Goal: Communication & Community: Answer question/provide support

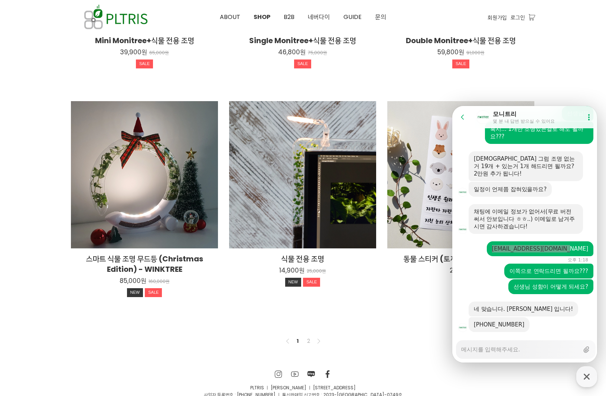
scroll to position [503, 0]
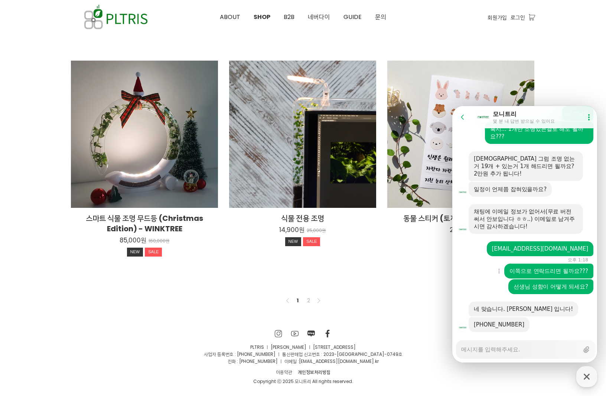
click at [476, 263] on div "Show context menu 이쪽으로 연락드리면 될까요???" at bounding box center [526, 270] width 147 height 15
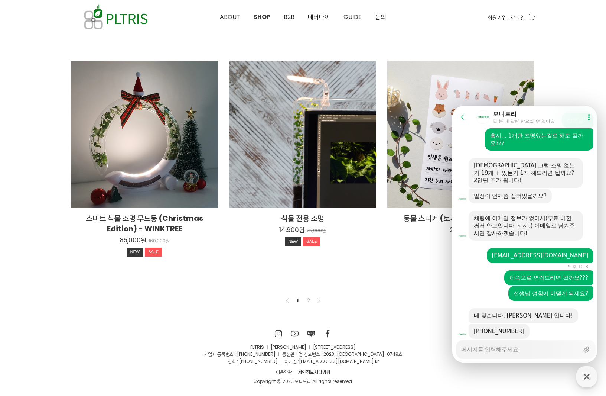
scroll to position [707, 0]
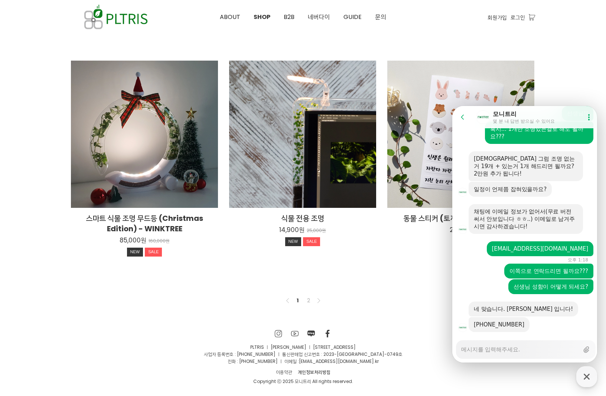
click at [505, 353] on div "Messenger Input Textarea" at bounding box center [520, 349] width 118 height 18
click at [508, 347] on textarea "Messenger Input Textarea" at bounding box center [520, 346] width 118 height 13
click at [510, 353] on div "Messenger Input Textarea" at bounding box center [520, 349] width 118 height 18
type textarea "x"
click at [513, 352] on textarea "Messenger Input Textarea" at bounding box center [520, 346] width 118 height 13
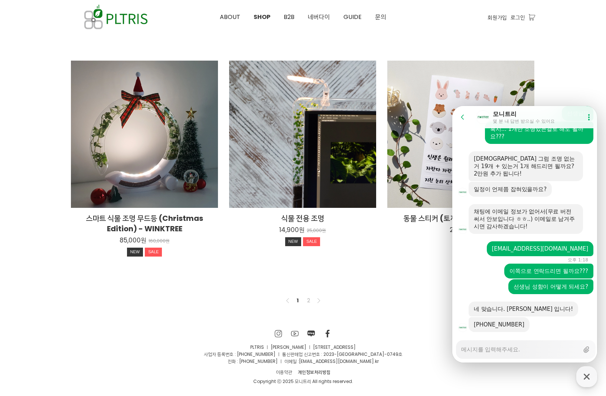
type textarea "ㅇ"
type textarea "x"
type textarea "아"
type textarea "x"
type textarea "앗"
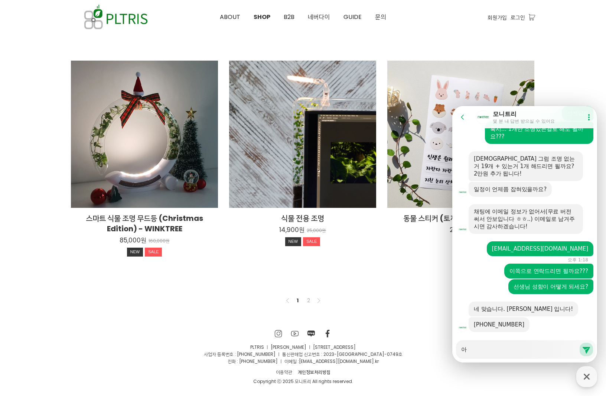
type textarea "x"
type textarea "앗!"
type textarea "x"
type textarea "앗!"
type textarea "x"
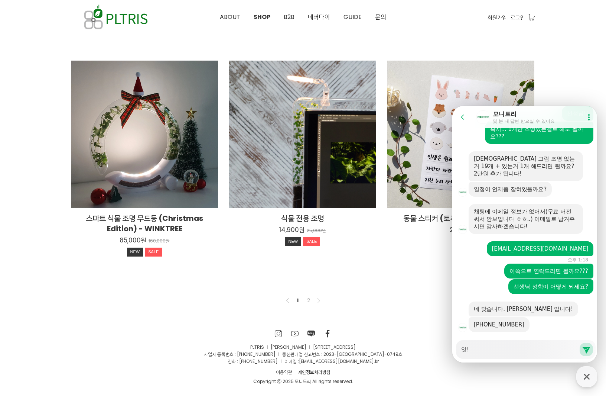
type textarea "앗! ㄷ"
type textarea "x"
type textarea "앗! 대"
type textarea "x"
type textarea "앗! 댚"
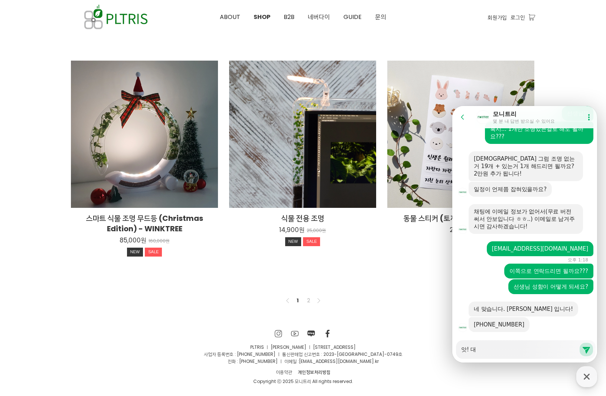
type textarea "x"
type textarea "앗! 대표"
type textarea "x"
type textarea "앗! 대푠"
type textarea "x"
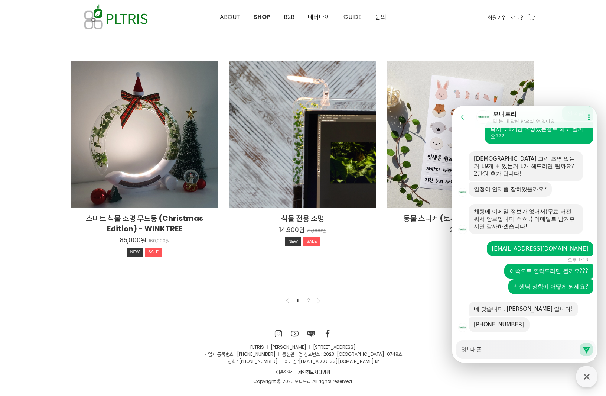
type textarea "앗! 대표니"
type textarea "x"
type textarea "앗! [DEMOGRAPHIC_DATA]"
type textarea "x"
type textarea "앗! [DEMOGRAPHIC_DATA]ㅇ"
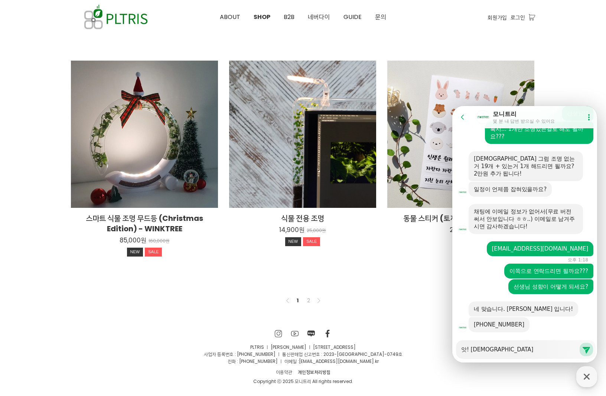
type textarea "x"
type textarea "앗! [DEMOGRAPHIC_DATA]이"
type textarea "x"
type textarea "앗! [DEMOGRAPHIC_DATA]잇"
type textarea "x"
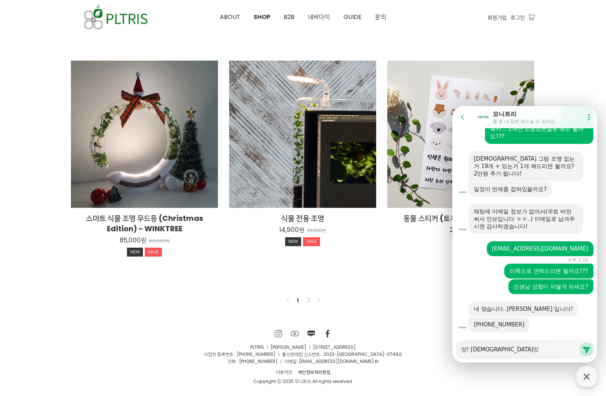
type textarea "앗! [DEMOGRAPHIC_DATA]이셔"
type textarea "x"
type textarea "앗! [DEMOGRAPHIC_DATA]이셨"
type textarea "x"
type textarea "앗! [DEMOGRAPHIC_DATA]이셨ㄴ"
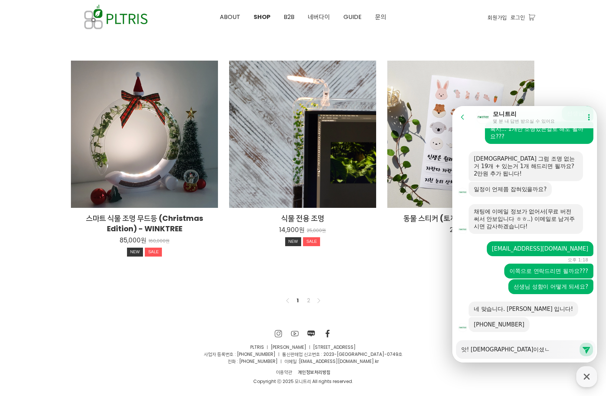
type textarea "x"
type textarea "앗! 대표님이셨네"
type textarea "x"
type textarea "앗! 대표님이셨넹"
type textarea "x"
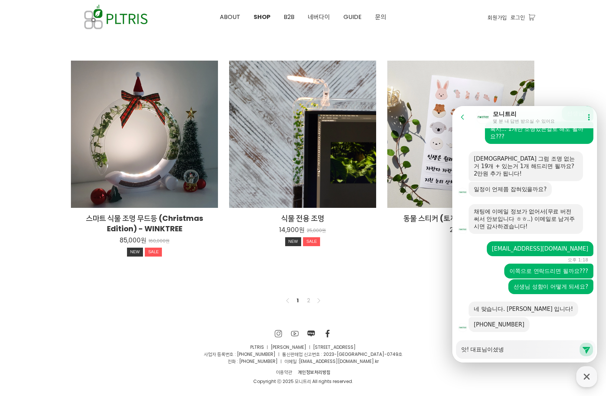
type textarea "앗! [DEMOGRAPHIC_DATA]이셨네요"
type textarea "x"
type textarea "앗! [DEMOGRAPHIC_DATA]이셨네요."
type textarea "x"
type textarea "앗! [DEMOGRAPHIC_DATA]이셨네요."
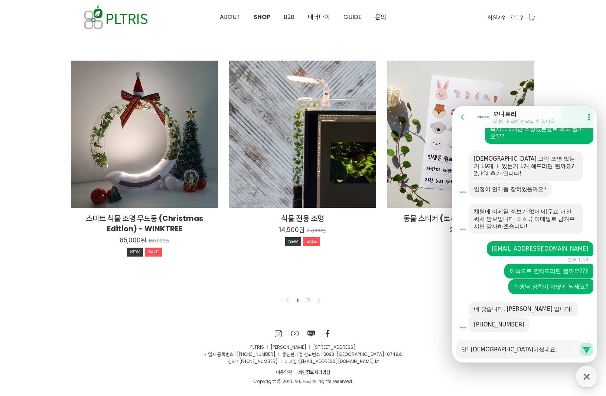
type textarea "x"
type textarea "앗! [DEMOGRAPHIC_DATA]이셨네요. ㅈ"
type textarea "x"
type textarea "앗! [DEMOGRAPHIC_DATA]이셨네요. 조"
type textarea "x"
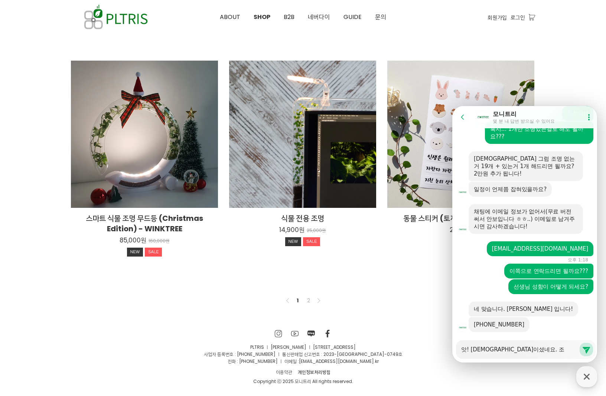
type textarea "앗! [DEMOGRAPHIC_DATA]이셨네요. 죄"
type textarea "x"
type textarea "앗! [DEMOGRAPHIC_DATA]이셨네요. 죗"
type textarea "x"
type textarea "앗! [DEMOGRAPHIC_DATA]이셨네요. 죄소"
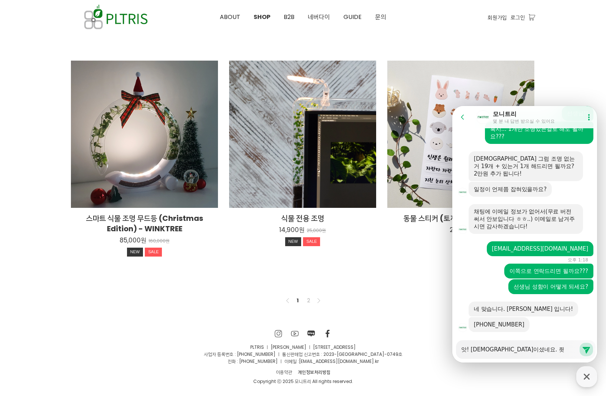
type textarea "x"
type textarea "앗! [DEMOGRAPHIC_DATA]이셨네요. 죄송"
type textarea "x"
type textarea "앗! [DEMOGRAPHIC_DATA]이셨네요. 죄송ㅎ"
type textarea "x"
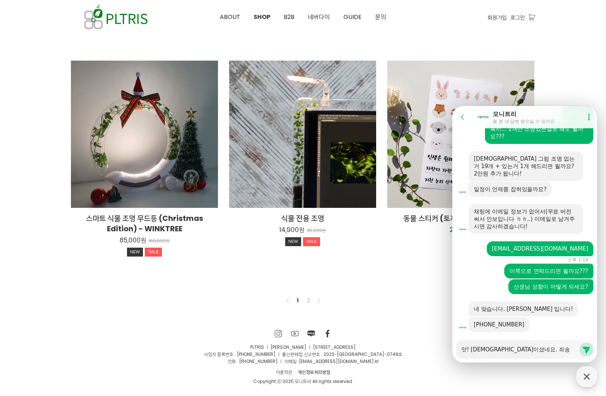
type textarea "앗! [DEMOGRAPHIC_DATA]이셨네요. [DEMOGRAPHIC_DATA]"
type textarea "x"
type textarea "앗! [DEMOGRAPHIC_DATA]이셨네요. 죄송합"
type textarea "x"
type textarea "앗! [DEMOGRAPHIC_DATA]이셨네요. 죄송합ㄴ"
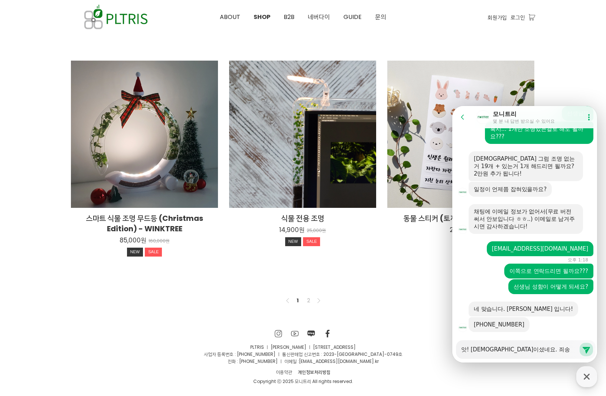
type textarea "x"
type textarea "앗! [DEMOGRAPHIC_DATA]이셨네요. 죄송합니"
type textarea "x"
type textarea "앗! [DEMOGRAPHIC_DATA]이셨네요. 죄송합닏"
type textarea "x"
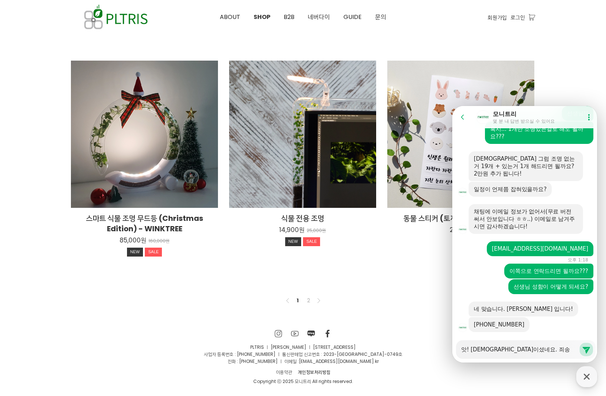
type textarea "앗! [DEMOGRAPHIC_DATA]이셨네요. 죄송합니다"
type textarea "x"
type textarea "앗! [DEMOGRAPHIC_DATA]이셨네요. 죄송합니다."
type textarea "x"
type textarea "앗! [DEMOGRAPHIC_DATA]이셨네요. 죄송합니다."
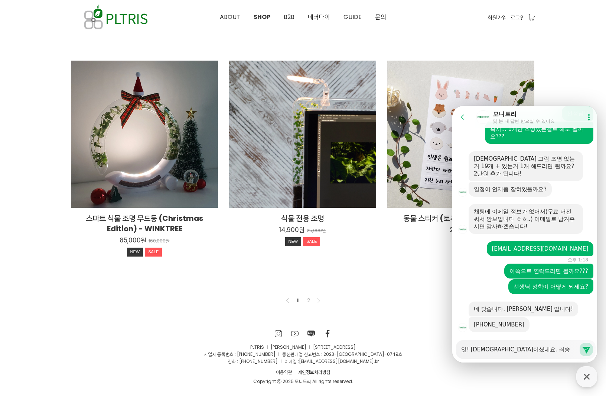
type textarea "x"
type textarea "앗! [DEMOGRAPHIC_DATA]이셨네요. 죄송합니다. ㅈ"
type textarea "x"
type textarea "앗! [DEMOGRAPHIC_DATA]이셨네요. 죄송합니다. 제"
type textarea "x"
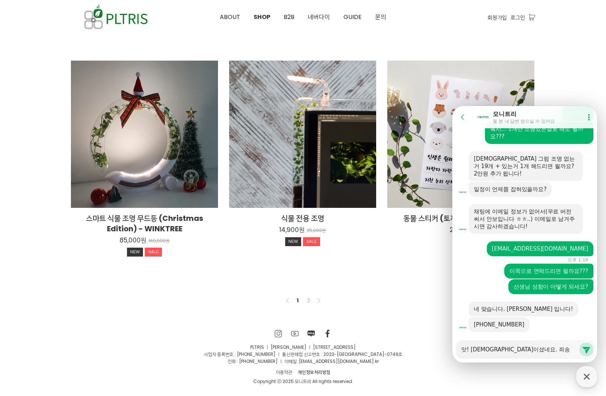
type textarea "앗! [DEMOGRAPHIC_DATA]이셨네요. 죄송합니다. 젝"
type textarea "x"
type textarea "앗! [DEMOGRAPHIC_DATA]이셨네요. 죄송합니다. 제가"
type textarea "x"
type textarea "앗! [DEMOGRAPHIC_DATA]이셨네요. 죄송합니다. 제가"
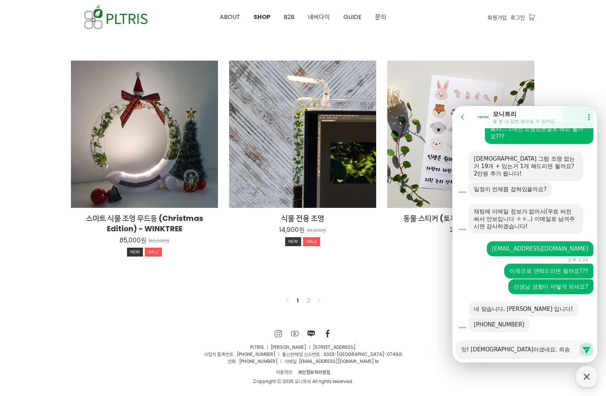
type textarea "x"
type textarea "앗! [DEMOGRAPHIC_DATA]이셨네요. 죄송합니다. 제가 ㄷ"
type textarea "x"
type textarea "앗! [DEMOGRAPHIC_DATA]이셨네요. 죄송합니다. 제가 대"
type textarea "x"
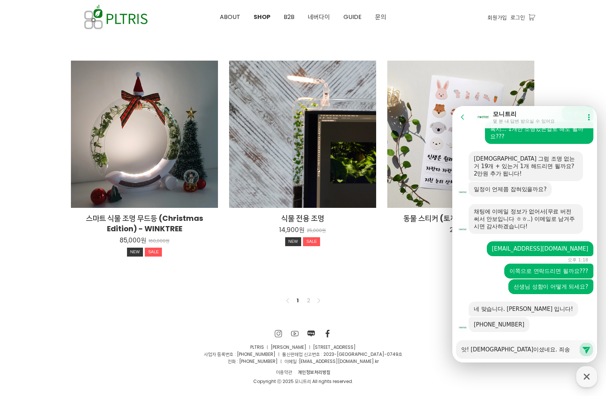
type textarea "앗! [DEMOGRAPHIC_DATA]이셨네요. 죄송합니다. 제가 댚"
type textarea "x"
type textarea "앗! [DEMOGRAPHIC_DATA]이셨네요. 죄송합니다. 제가 대표"
type textarea "x"
type textarea "앗! [DEMOGRAPHIC_DATA]이셨네요. 죄송합니다. 제가 대푠"
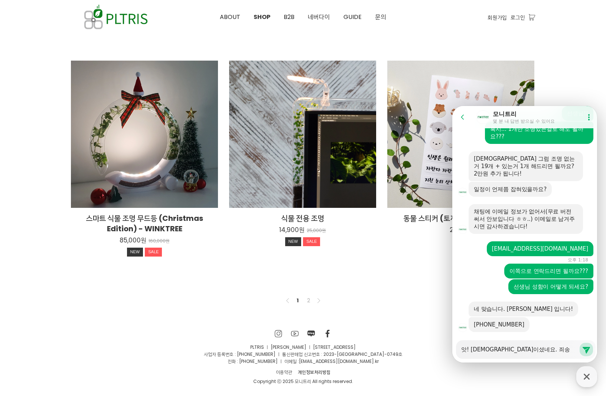
type textarea "x"
type textarea "앗! [DEMOGRAPHIC_DATA]이셨네요. 죄송합니다. 제가 대표니"
type textarea "x"
type textarea "앗! [DEMOGRAPHIC_DATA]이셨네요. 죄송합니다. 제가 [DEMOGRAPHIC_DATA]"
type textarea "x"
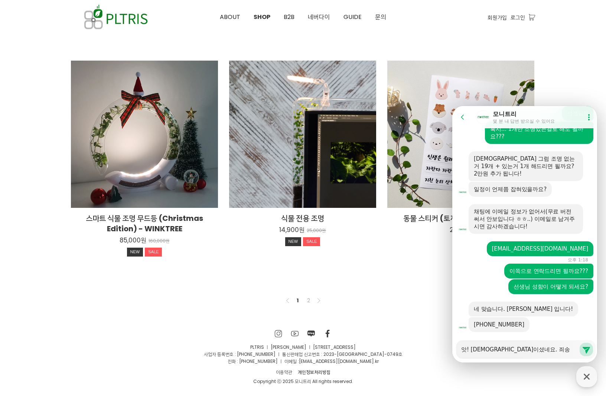
type textarea "앗! [DEMOGRAPHIC_DATA]이셨네요. 죄송합니다. 제가 [DEMOGRAPHIC_DATA]ㅇ"
type textarea "x"
type textarea "앗! [DEMOGRAPHIC_DATA]이셨네요. 죄송합니다. 제가 [DEMOGRAPHIC_DATA]이"
type textarea "x"
type textarea "앗! [DEMOGRAPHIC_DATA]이셨네요. 죄송합니다. 제가 [DEMOGRAPHIC_DATA]잇"
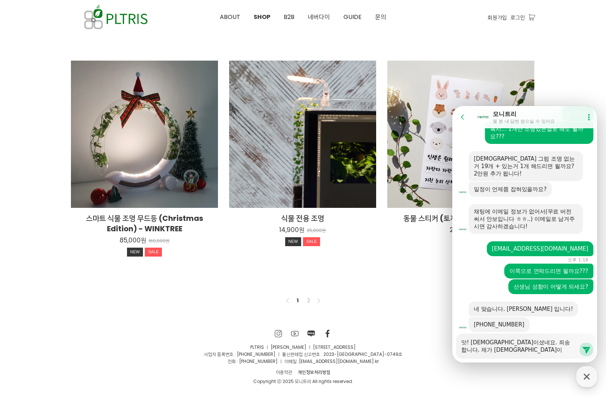
type textarea "x"
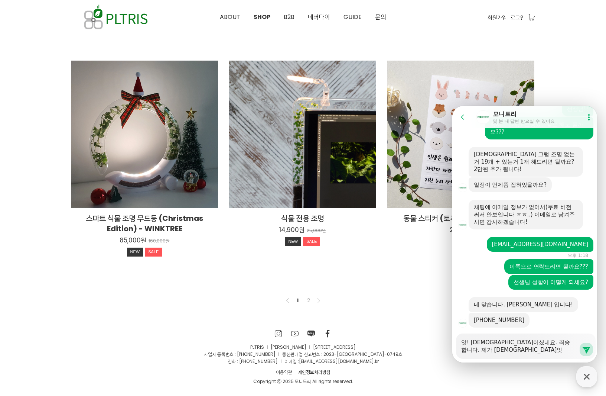
type textarea "앗! [DEMOGRAPHIC_DATA]이셨네요. 죄송합니다. 제가 [DEMOGRAPHIC_DATA][PERSON_NAME]"
type textarea "x"
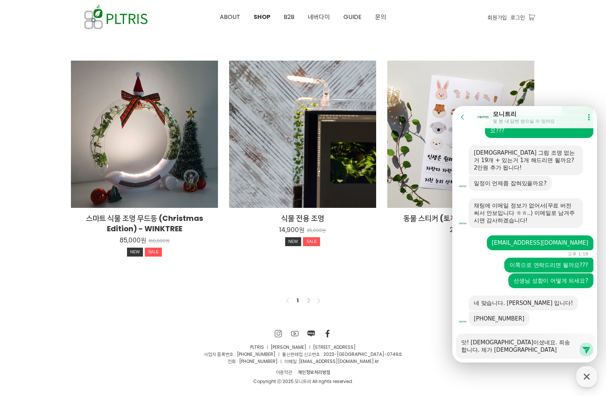
scroll to position [714, 0]
type textarea "앗! [DEMOGRAPHIC_DATA]이셨네요. 죄송합니다. 제가 [DEMOGRAPHIC_DATA]이신"
type textarea "x"
type textarea "앗! [DEMOGRAPHIC_DATA]이셨네요. 죄송합니다. 제가 [DEMOGRAPHIC_DATA]이싡"
type textarea "x"
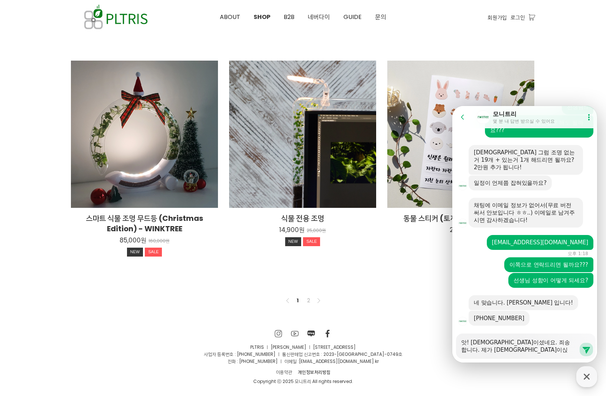
type textarea "앗! [DEMOGRAPHIC_DATA]이셨네요. 죄송합니다. 제가 [DEMOGRAPHIC_DATA]이신주"
type textarea "x"
type textarea "앗! [DEMOGRAPHIC_DATA]이셨네요. 죄송합니다. 제가 [DEMOGRAPHIC_DATA]이신줄"
type textarea "x"
type textarea "앗! [DEMOGRAPHIC_DATA]이셨네요. 죄송합니다. 제가 [DEMOGRAPHIC_DATA]이신줄"
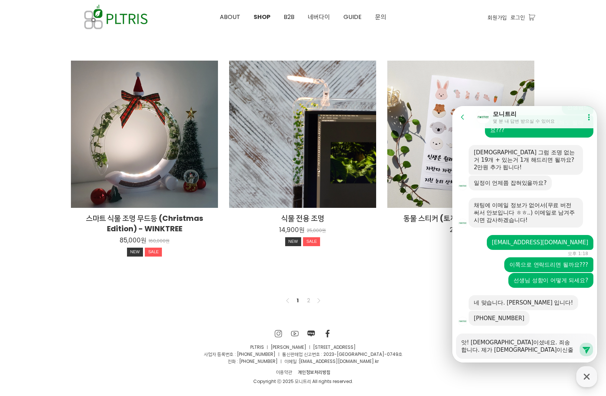
type textarea "x"
type textarea "앗! [DEMOGRAPHIC_DATA]이셨네요. 죄송합니다. 제가 [DEMOGRAPHIC_DATA]이신줄 ㅁ"
type textarea "x"
type textarea "앗! [DEMOGRAPHIC_DATA]이셨네요. 죄송합니다. 제가 [DEMOGRAPHIC_DATA]이신줄 모"
type textarea "x"
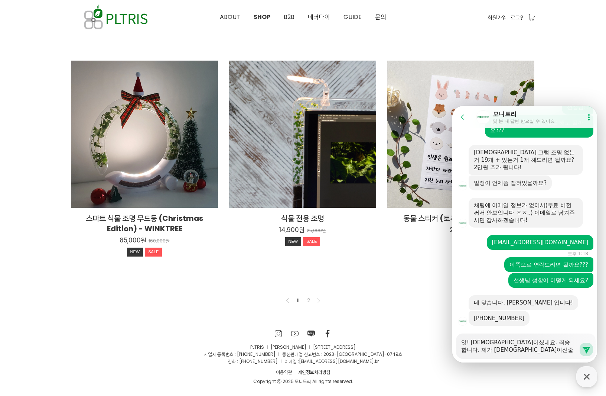
type textarea "앗! [DEMOGRAPHIC_DATA]이셨네요. 죄송합니다. 제가 [DEMOGRAPHIC_DATA]이신줄 몰"
type textarea "x"
type textarea "앗! [DEMOGRAPHIC_DATA]이셨네요. 죄송합니다. 제가 [DEMOGRAPHIC_DATA]이신줄 모르"
type textarea "x"
type textarea "앗! [DEMOGRAPHIC_DATA]이셨네요. 죄송합니다. 제가 [DEMOGRAPHIC_DATA]이신줄 [DEMOGRAPHIC_DATA]"
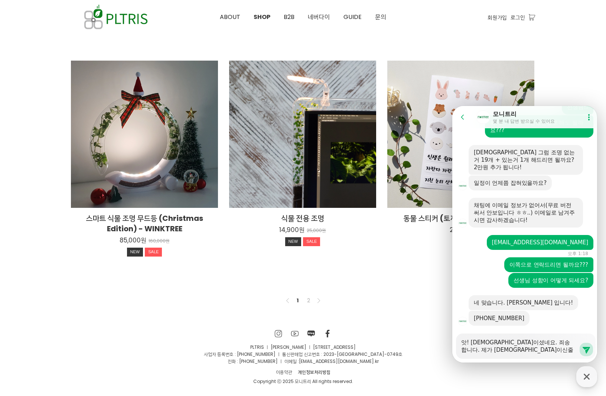
type textarea "x"
type textarea "앗! [DEMOGRAPHIC_DATA]이셨네요. 죄송합니다. 제가 [DEMOGRAPHIC_DATA]이신줄 모르고"
type textarea "x"
type textarea "앗! [DEMOGRAPHIC_DATA]이셨네요. 죄송합니다. 제가 [DEMOGRAPHIC_DATA]이신줄 모르고."
type textarea "x"
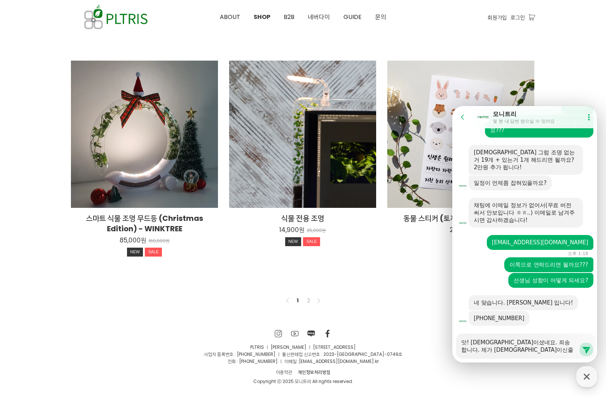
type textarea "앗! [DEMOGRAPHIC_DATA]이셨네요. 죄송합니다. 제가 [DEMOGRAPHIC_DATA]이신줄 모르고.."
type textarea "x"
type textarea "앗! [DEMOGRAPHIC_DATA]이셨네요. 죄송합니다. 제가 [DEMOGRAPHIC_DATA]이신줄 모르고..."
type textarea "x"
type textarea "앗! [DEMOGRAPHIC_DATA]이셨네요. 죄송합니다. 제가 [DEMOGRAPHIC_DATA]이신줄 모르고...ㅜ"
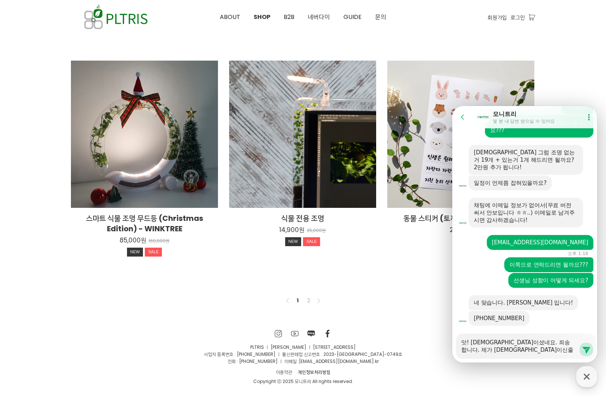
type textarea "x"
type textarea "앗! [DEMOGRAPHIC_DATA]이셨네요. 죄송합니다. 제가 [DEMOGRAPHIC_DATA]이신줄 모르고...ㅜㅜ"
type textarea "x"
type textarea "앗! [DEMOGRAPHIC_DATA]이셨네요. 죄송합니다. 제가 [DEMOGRAPHIC_DATA]이신줄 모르고...ㅜㅜ"
type textarea "x"
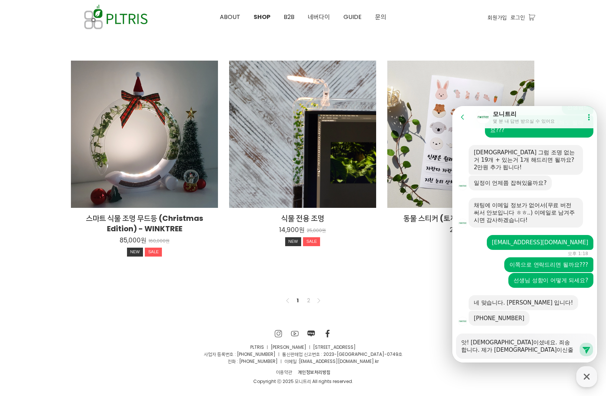
type textarea "앗! [DEMOGRAPHIC_DATA]이셨네요. 죄송합니다. 제가 [DEMOGRAPHIC_DATA]이신줄 모르고...ㅜㅜ"
type textarea "x"
type textarea "앗! [DEMOGRAPHIC_DATA]이셨네요. 죄송합니다. 제가 [DEMOGRAPHIC_DATA]이신줄 모르고...ㅜ"
type textarea "x"
type textarea "앗! [DEMOGRAPHIC_DATA]이셨네요. 죄송합니다. 제가 [DEMOGRAPHIC_DATA]이신줄 모르고..."
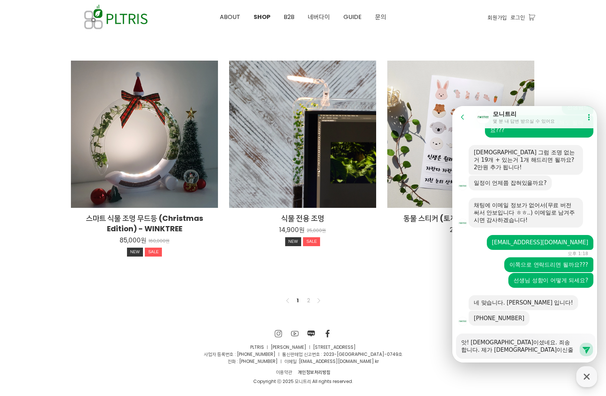
type textarea "x"
type textarea "앗! [DEMOGRAPHIC_DATA]이셨네요. 죄송합니다. 제가 [DEMOGRAPHIC_DATA]이신줄 모르고.."
type textarea "x"
type textarea "앗! [DEMOGRAPHIC_DATA]이셨네요. 죄송합니다. 제가 [DEMOGRAPHIC_DATA]이신줄 모르고."
type textarea "x"
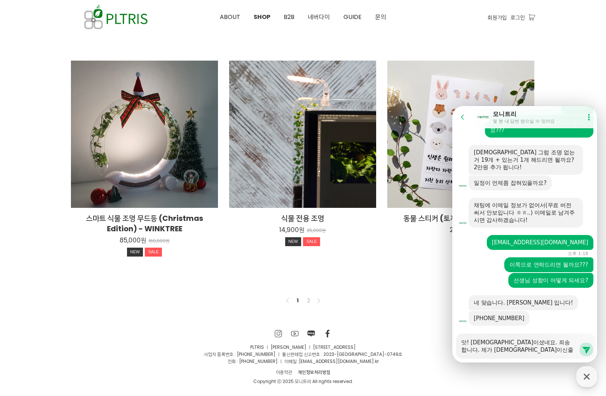
type textarea "앗! [DEMOGRAPHIC_DATA]이셨네요. 죄송합니다. 제가 [DEMOGRAPHIC_DATA]이신줄 모르고"
type textarea "x"
type textarea "앗! [DEMOGRAPHIC_DATA]이셨네요. 죄송합니다. 제가 [DEMOGRAPHIC_DATA]이신줄 모르"
type textarea "x"
type textarea "앗! [DEMOGRAPHIC_DATA]이셨네요. 죄송합니다. 제가 [DEMOGRAPHIC_DATA]이신줄 모"
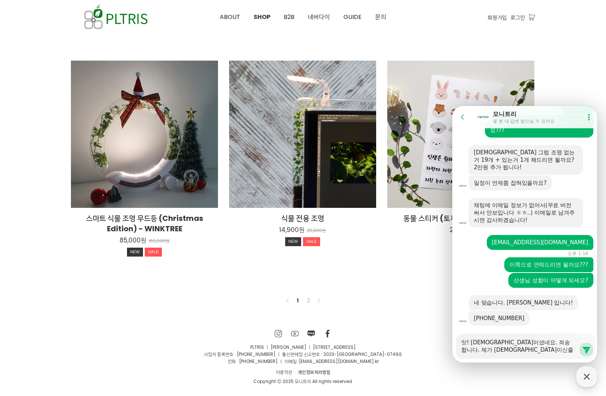
type textarea "x"
type textarea "앗! [DEMOGRAPHIC_DATA]이셨네요. 죄송합니다. 제가 [DEMOGRAPHIC_DATA]이신줄"
type textarea "x"
type textarea "앗! [DEMOGRAPHIC_DATA]이셨네요. 죄송합니다. 제가 [DEMOGRAPHIC_DATA]이신줄"
type textarea "x"
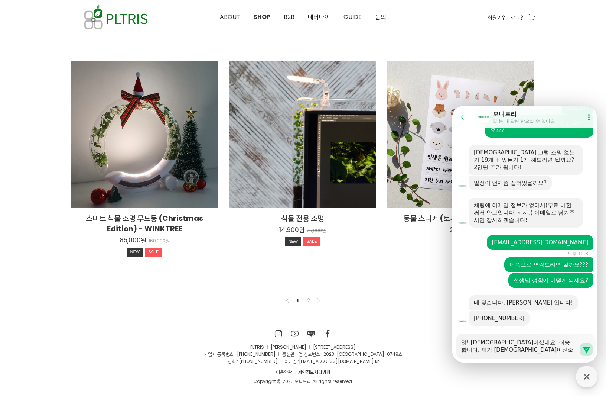
type textarea "앗! [DEMOGRAPHIC_DATA]이셨네요. 죄송합니다. 제가 [DEMOGRAPHIC_DATA]이신"
type textarea "x"
type textarea "앗! [DEMOGRAPHIC_DATA]이셨네요. 죄송합니다. 제가 [DEMOGRAPHIC_DATA]이"
type textarea "x"
type textarea "앗! [DEMOGRAPHIC_DATA]이셨네요. 죄송합니다. 제가 [DEMOGRAPHIC_DATA]"
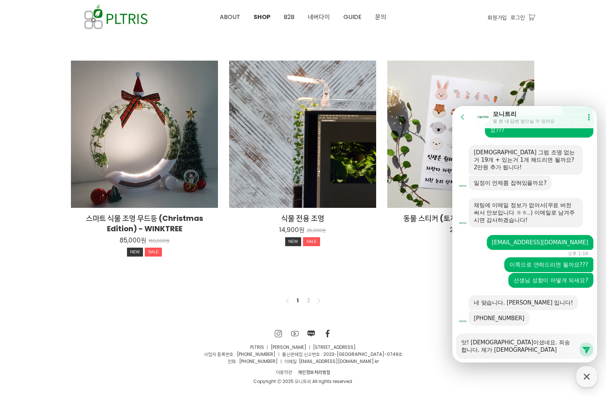
type textarea "x"
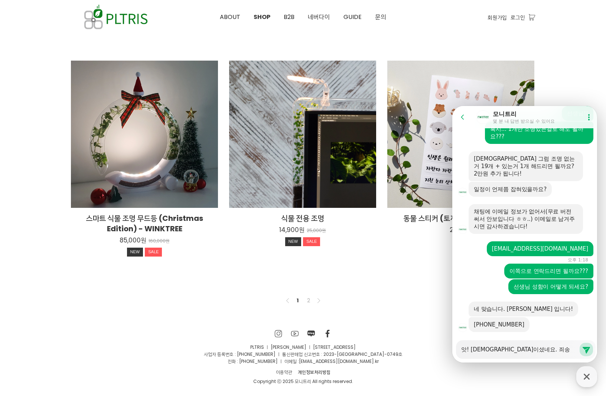
type textarea "앗! [DEMOGRAPHIC_DATA]이셨네요. 죄송합니다. 제가 대표"
type textarea "x"
type textarea "앗! [DEMOGRAPHIC_DATA]이셨네요. 죄송합니다. 제가 대"
type textarea "x"
type textarea "앗! [DEMOGRAPHIC_DATA]이셨네요. 죄송합니다. 제가"
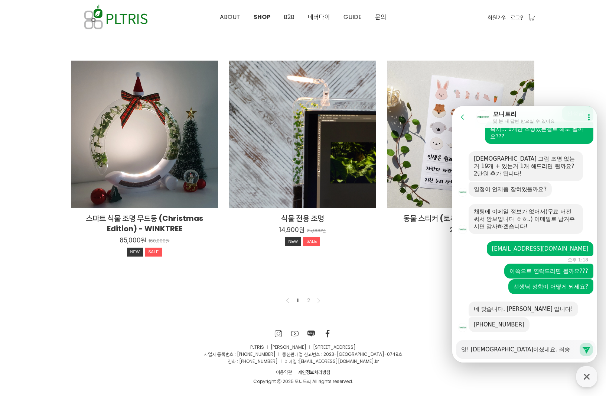
type textarea "x"
type textarea "앗! [DEMOGRAPHIC_DATA]이셨네요. 죄송합니다. 제가"
type textarea "x"
type textarea "앗! [DEMOGRAPHIC_DATA]이셨네요. 죄송합니다. 제"
type textarea "x"
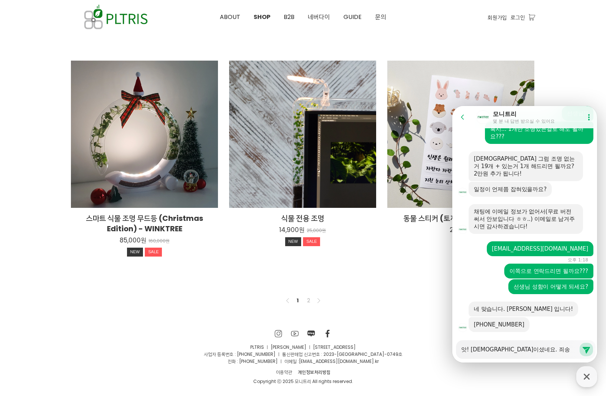
type textarea "앗! [DEMOGRAPHIC_DATA]이셨네요. 죄송합니다."
type textarea "x"
type textarea "앗! [DEMOGRAPHIC_DATA]이셨네요. 죄송합니다."
type textarea "x"
type textarea "앗! [DEMOGRAPHIC_DATA]이셨네요. 죄송합니다"
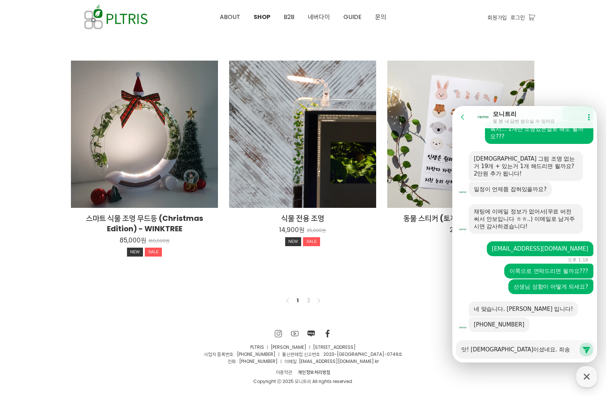
type textarea "x"
type textarea "앗! [DEMOGRAPHIC_DATA]이셨네요. 죄송합니"
type textarea "x"
type textarea "앗! [DEMOGRAPHIC_DATA]이셨네요. 죄송합"
type textarea "x"
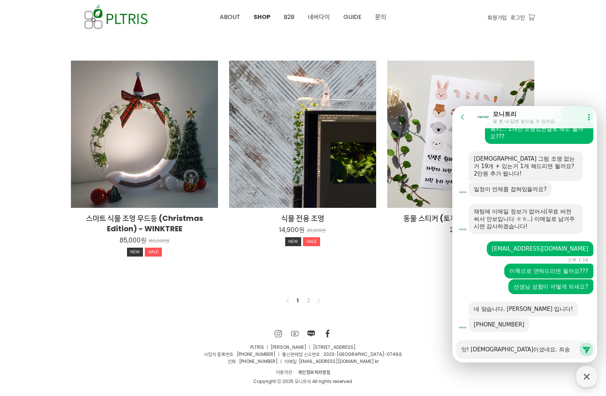
type textarea "앗! [DEMOGRAPHIC_DATA]이셨네요. 죄송"
type textarea "x"
type textarea "앗! [DEMOGRAPHIC_DATA]이셨네요. 죄"
type textarea "x"
type textarea "앗! [DEMOGRAPHIC_DATA]이셨네요."
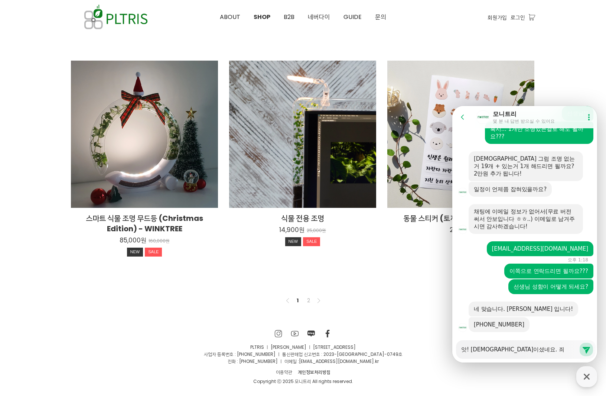
type textarea "x"
type textarea "앗! [DEMOGRAPHIC_DATA]이셨네요. ㅁ"
type textarea "x"
type textarea "앗! [DEMOGRAPHIC_DATA]이셨네요. 메"
type textarea "x"
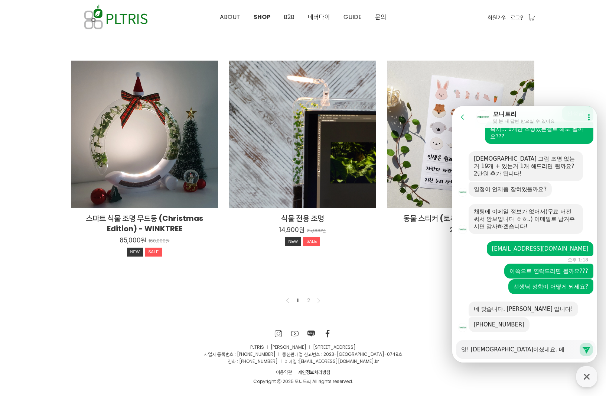
type textarea "앗! [DEMOGRAPHIC_DATA]이셨네요. [GEOGRAPHIC_DATA]"
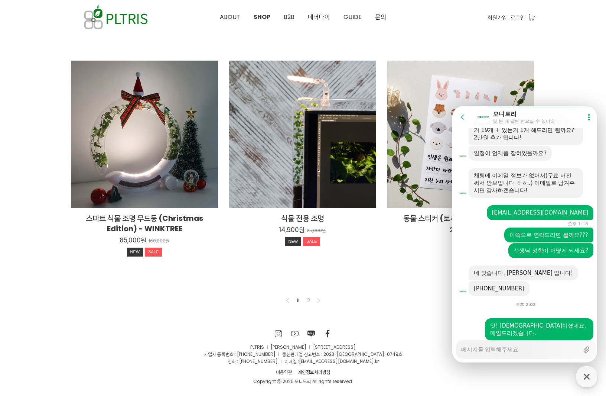
scroll to position [745, 0]
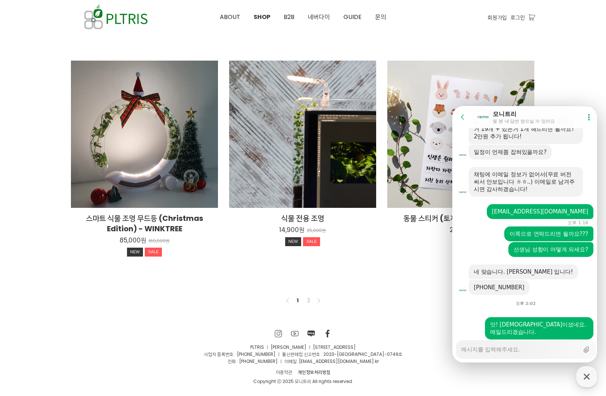
click at [538, 353] on textarea "Messenger Input Textarea" at bounding box center [520, 346] width 118 height 13
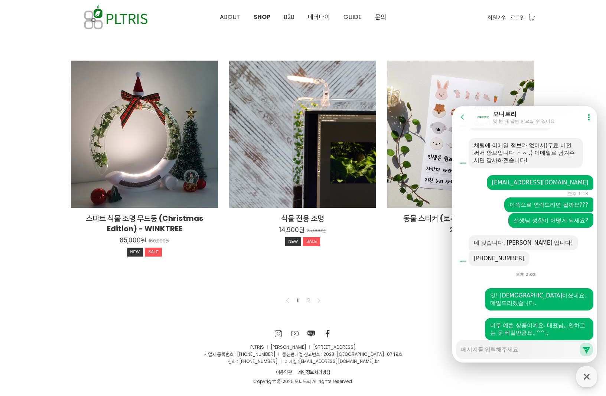
scroll to position [796, 0]
